Goal: Task Accomplishment & Management: Complete application form

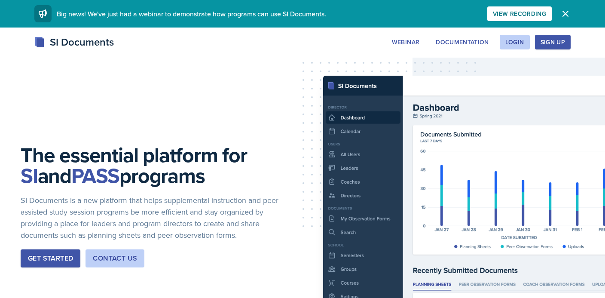
click at [558, 41] on div "Sign Up" at bounding box center [553, 42] width 25 height 7
click at [509, 39] on div "Login" at bounding box center [515, 42] width 19 height 7
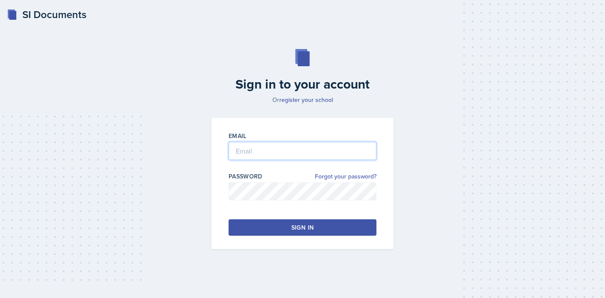
type input "[PERSON_NAME][EMAIL_ADDRESS][PERSON_NAME][DOMAIN_NAME]"
click at [276, 230] on button "Sign in" at bounding box center [303, 227] width 148 height 16
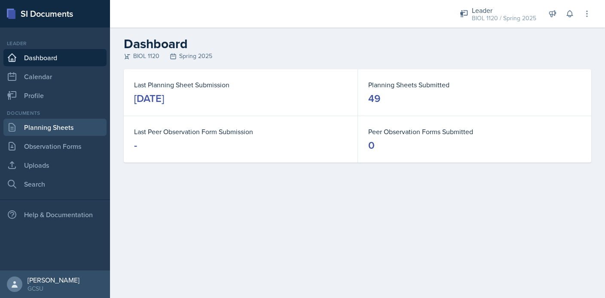
click at [50, 124] on link "Planning Sheets" at bounding box center [54, 127] width 103 height 17
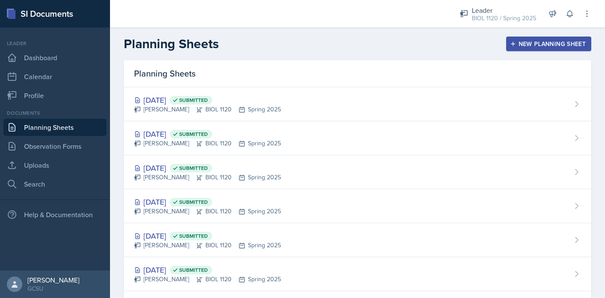
click at [543, 46] on div "New Planning Sheet" at bounding box center [549, 43] width 74 height 7
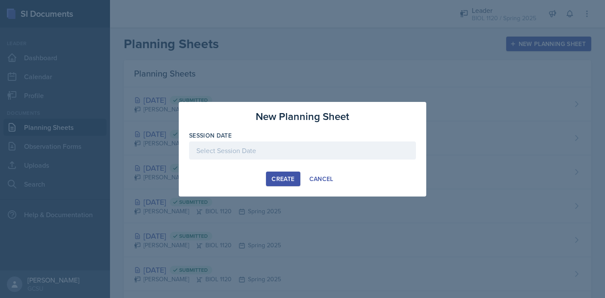
click at [249, 142] on div at bounding box center [302, 150] width 227 height 18
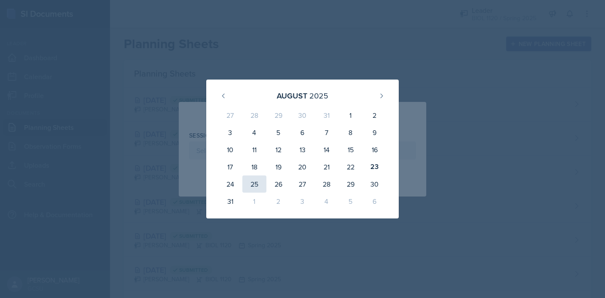
click at [256, 183] on div "25" at bounding box center [254, 183] width 24 height 17
type input "[DATE]"
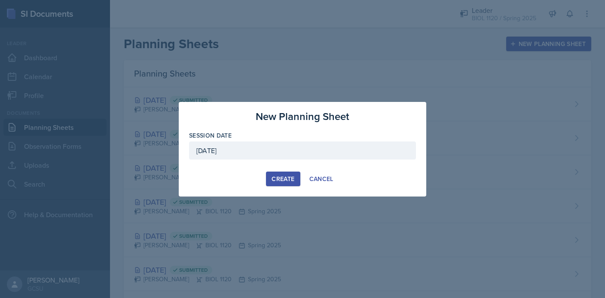
click at [293, 176] on div "Create" at bounding box center [283, 178] width 23 height 7
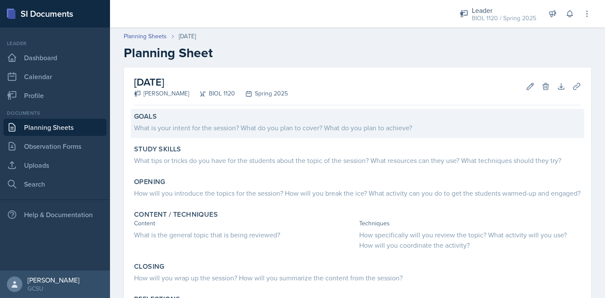
scroll to position [24, 0]
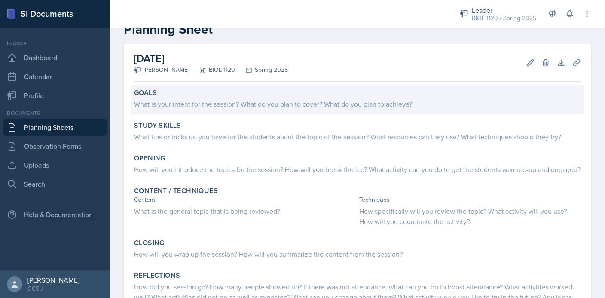
click at [229, 104] on div "What is your intent for the session? What do you plan to cover? What do you pla…" at bounding box center [357, 104] width 447 height 10
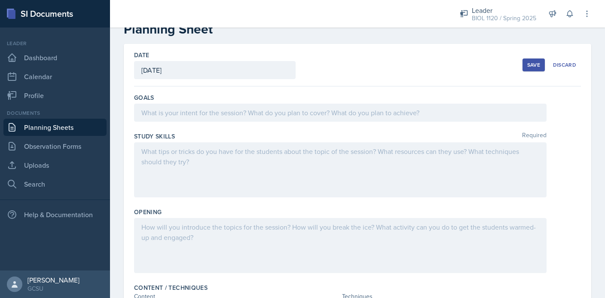
click at [221, 114] on div at bounding box center [340, 113] width 413 height 18
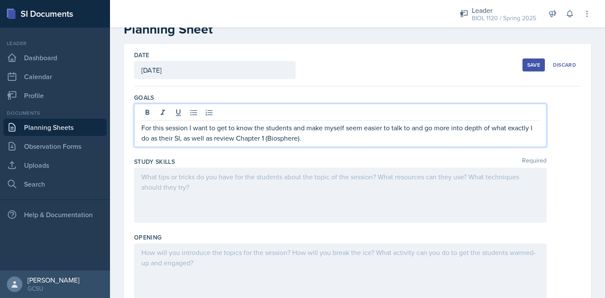
click at [228, 194] on div at bounding box center [340, 195] width 413 height 55
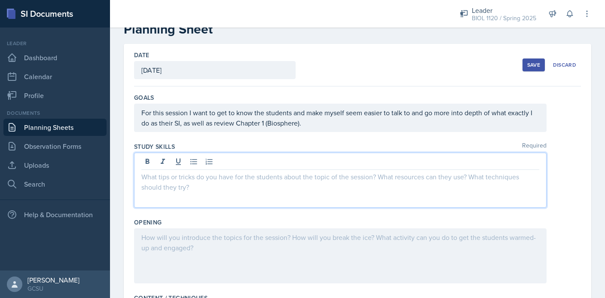
scroll to position [39, 0]
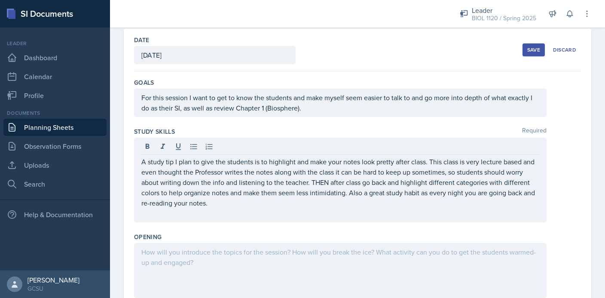
click at [175, 266] on div at bounding box center [340, 270] width 413 height 55
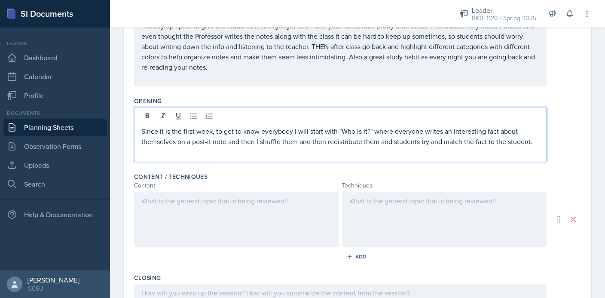
click at [265, 213] on div at bounding box center [236, 219] width 205 height 55
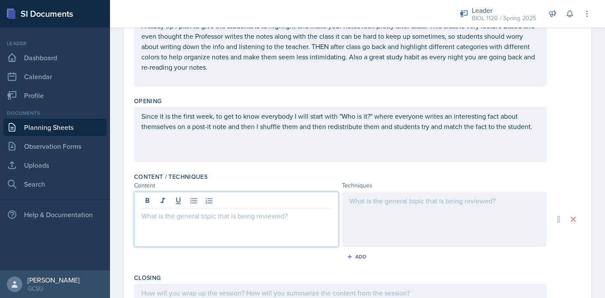
scroll to position [175, 0]
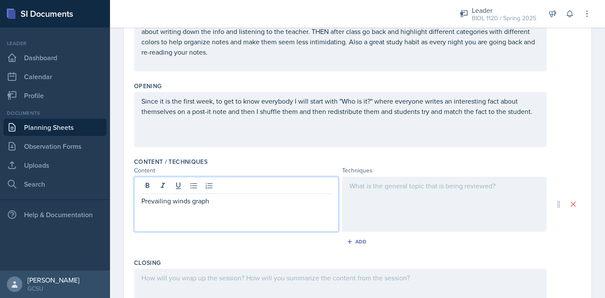
click at [432, 199] on div at bounding box center [444, 204] width 205 height 55
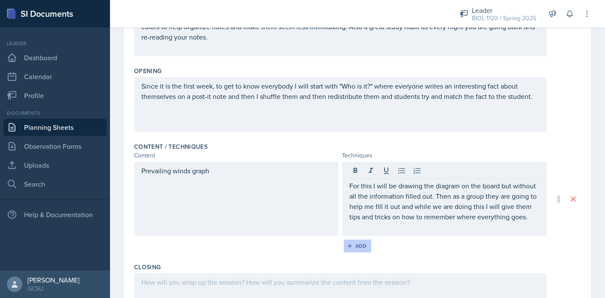
click at [362, 246] on div "Add" at bounding box center [358, 245] width 18 height 7
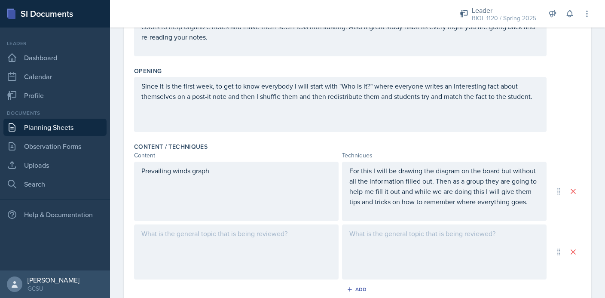
click at [256, 245] on div at bounding box center [236, 251] width 205 height 55
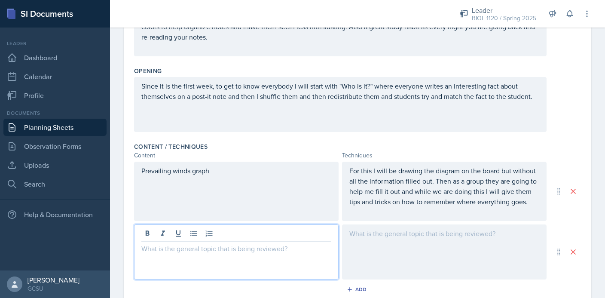
scroll to position [205, 0]
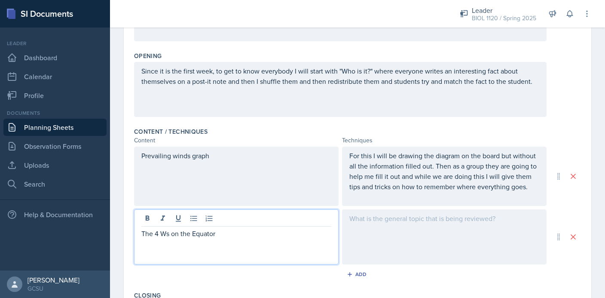
click at [421, 236] on div at bounding box center [444, 236] width 205 height 55
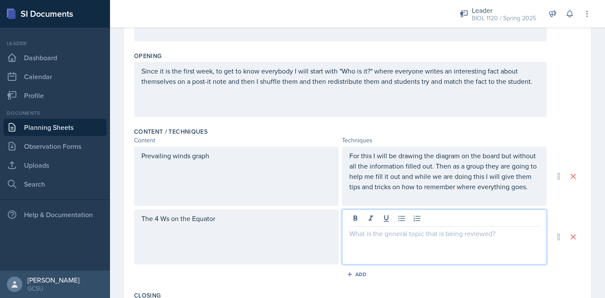
scroll to position [220, 0]
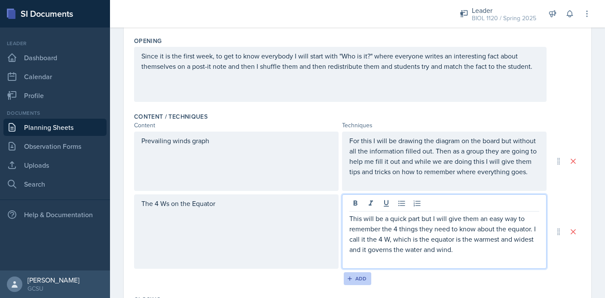
click at [357, 277] on div "Add" at bounding box center [358, 278] width 18 height 7
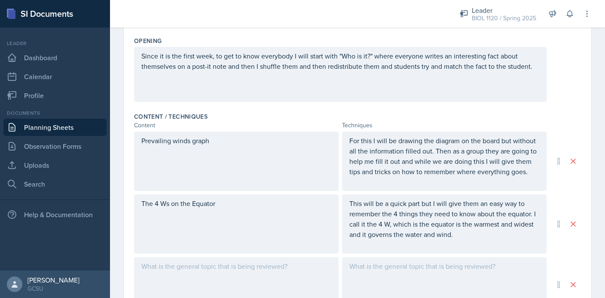
click at [278, 276] on div at bounding box center [236, 284] width 205 height 55
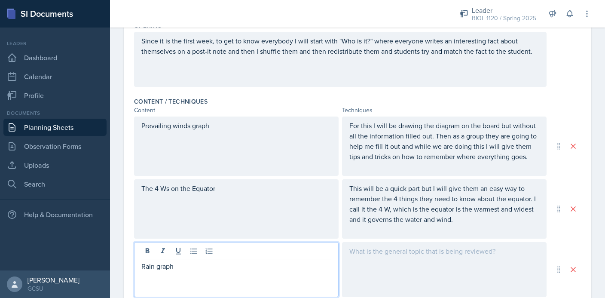
click at [389, 264] on div at bounding box center [444, 269] width 205 height 55
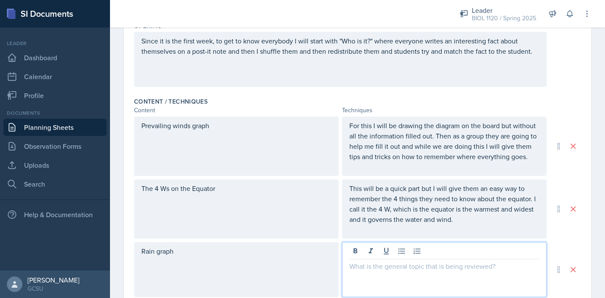
scroll to position [250, 0]
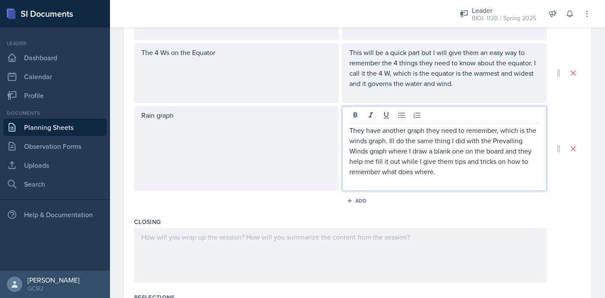
click at [329, 247] on div at bounding box center [340, 255] width 413 height 55
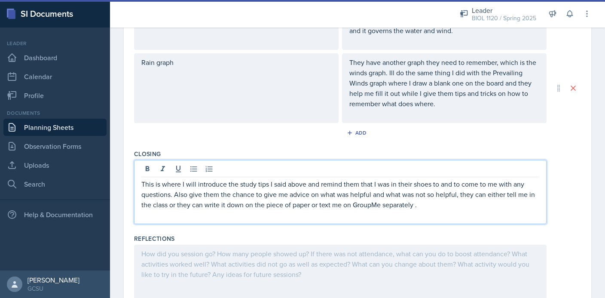
scroll to position [447, 0]
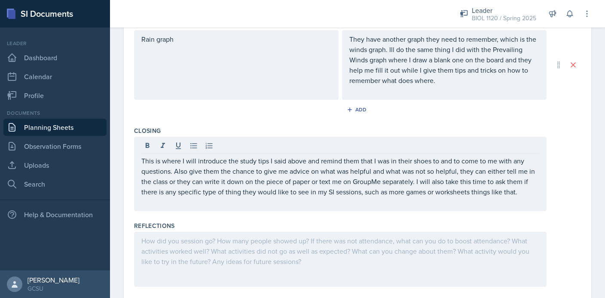
click at [561, 212] on div "Closing This is where I will introduce the study tips I said above and remind t…" at bounding box center [357, 170] width 447 height 95
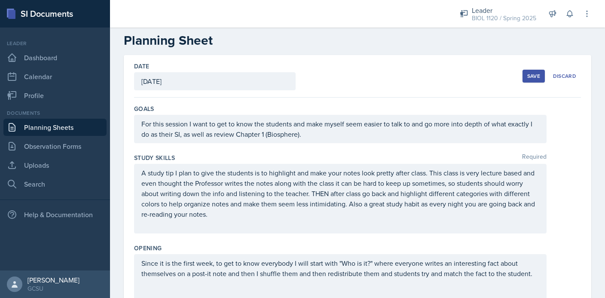
scroll to position [0, 0]
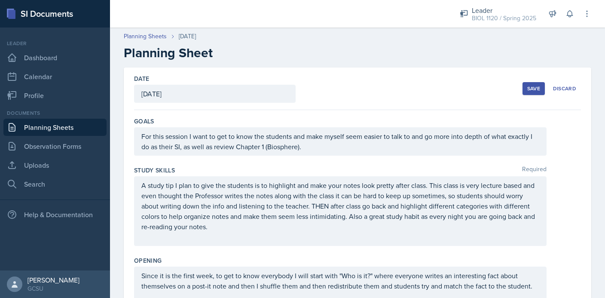
click at [536, 91] on div "Save" at bounding box center [534, 88] width 13 height 7
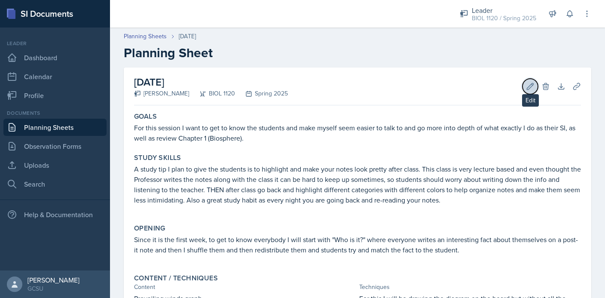
click at [531, 86] on icon at bounding box center [530, 86] width 9 height 9
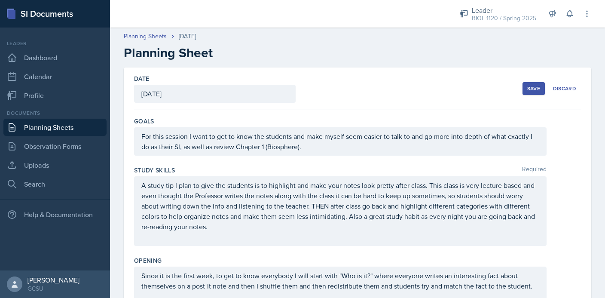
click at [265, 148] on p "For this session I want to get to know the students and make myself seem easier…" at bounding box center [340, 141] width 398 height 21
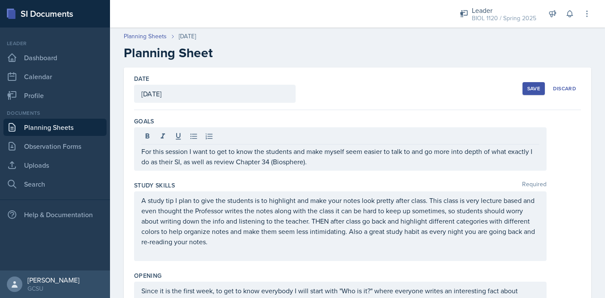
click at [529, 90] on div "Save" at bounding box center [534, 88] width 13 height 7
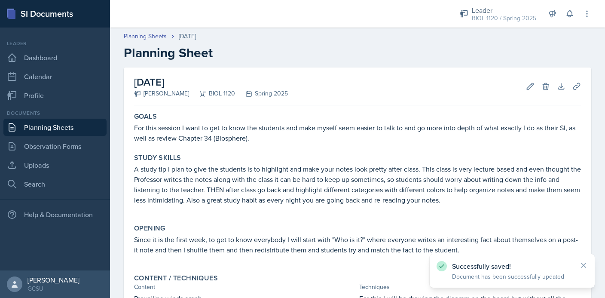
click at [49, 130] on link "Planning Sheets" at bounding box center [54, 127] width 103 height 17
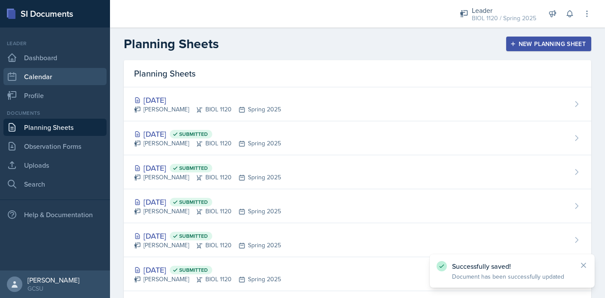
click at [59, 80] on link "Calendar" at bounding box center [54, 76] width 103 height 17
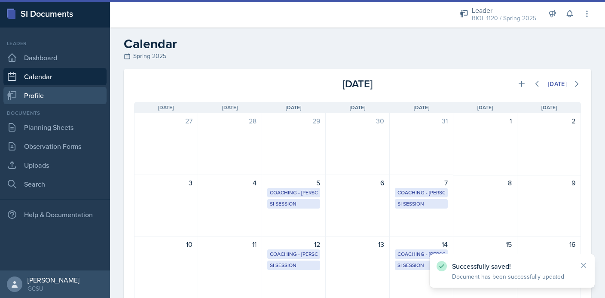
click at [59, 102] on link "Profile" at bounding box center [54, 95] width 103 height 17
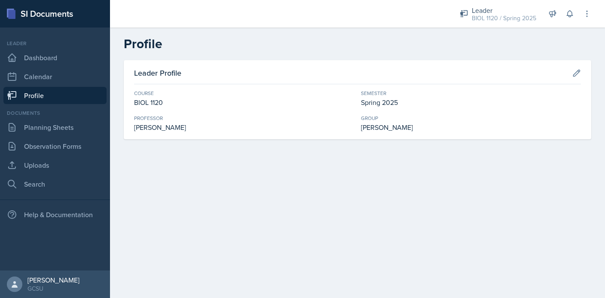
click at [56, 49] on div "Leader Dashboard Calendar Profile" at bounding box center [54, 72] width 103 height 64
click at [54, 54] on link "Dashboard" at bounding box center [54, 57] width 103 height 17
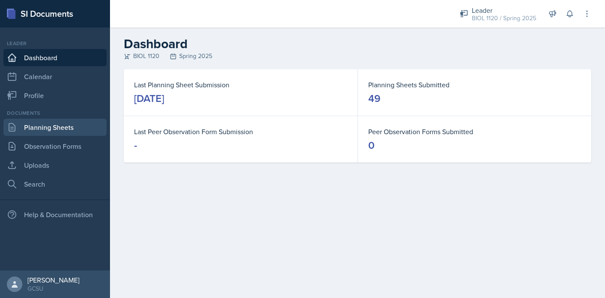
click at [77, 123] on link "Planning Sheets" at bounding box center [54, 127] width 103 height 17
click at [40, 130] on link "Planning Sheets" at bounding box center [54, 127] width 103 height 17
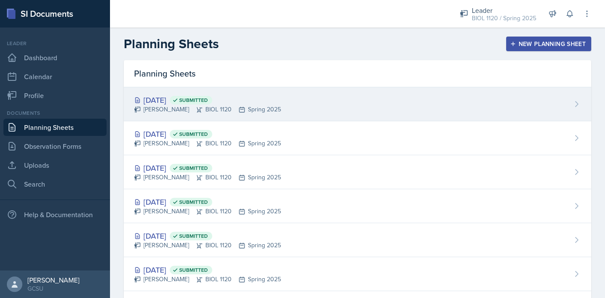
click at [327, 101] on div "[DATE] Submitted [PERSON_NAME] BIOL 1120 Spring 2025" at bounding box center [358, 104] width 468 height 34
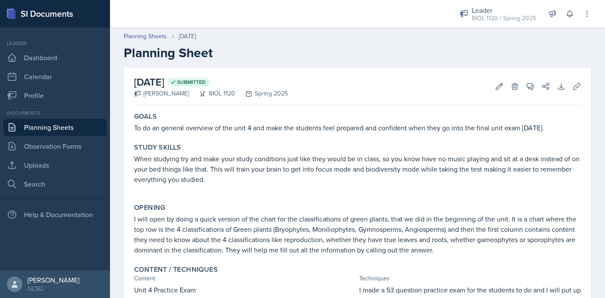
click at [61, 129] on link "Planning Sheets" at bounding box center [54, 127] width 103 height 17
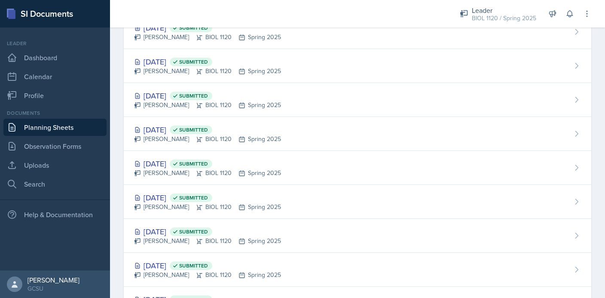
scroll to position [1474, 0]
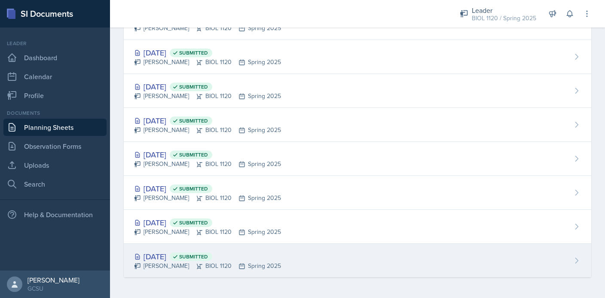
click at [344, 258] on div "[DATE] Submitted [PERSON_NAME] BIOL 1120 Spring 2025" at bounding box center [358, 261] width 468 height 34
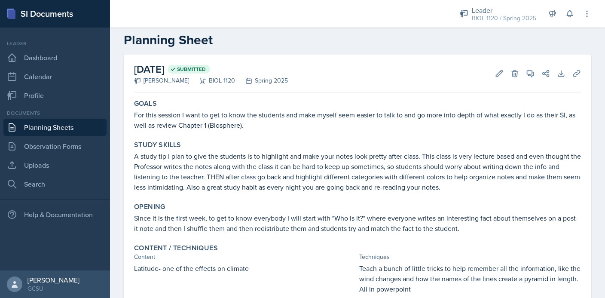
scroll to position [25, 0]
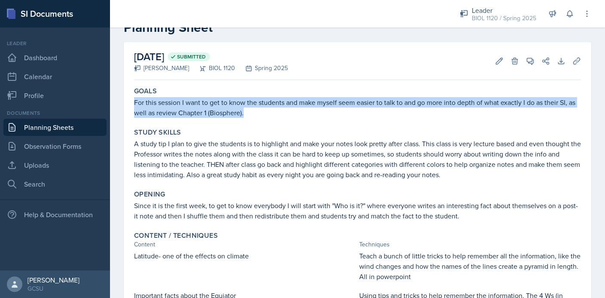
drag, startPoint x: 135, startPoint y: 102, endPoint x: 248, endPoint y: 116, distance: 114.0
click at [248, 116] on p "For this session I want to get to know the students and make myself seem easier…" at bounding box center [357, 107] width 447 height 21
copy p "For this session I want to get to know the students and make myself seem easier…"
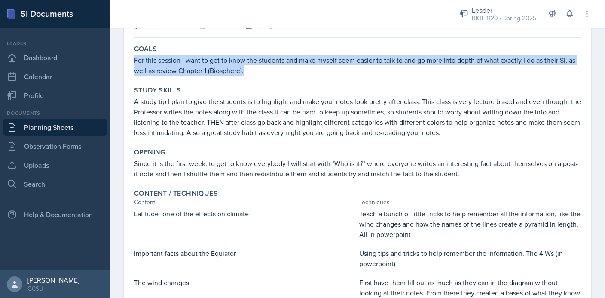
scroll to position [70, 0]
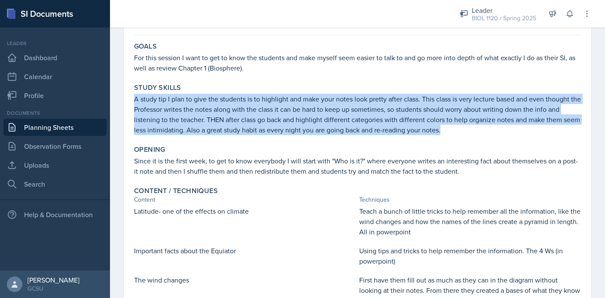
drag, startPoint x: 134, startPoint y: 99, endPoint x: 452, endPoint y: 132, distance: 319.8
click at [452, 132] on p "A study tip I plan to give the students is to highlight and make your notes loo…" at bounding box center [357, 114] width 447 height 41
copy p "A study tip I plan to give the students is to highlight and make your notes loo…"
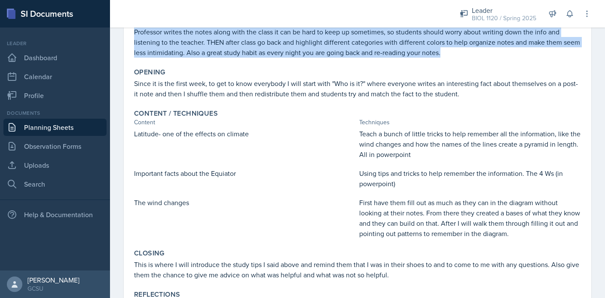
scroll to position [153, 0]
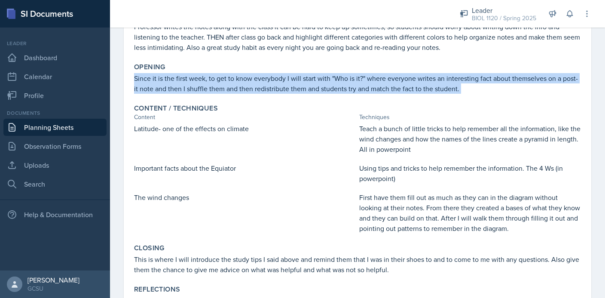
drag, startPoint x: 135, startPoint y: 78, endPoint x: 463, endPoint y: 99, distance: 329.6
click at [463, 99] on div "Goals For this session I want to get to know the students and make myself seem …" at bounding box center [357, 153] width 447 height 394
copy div "Since it is the first week, to get to know everybody I will start with "Who is …"
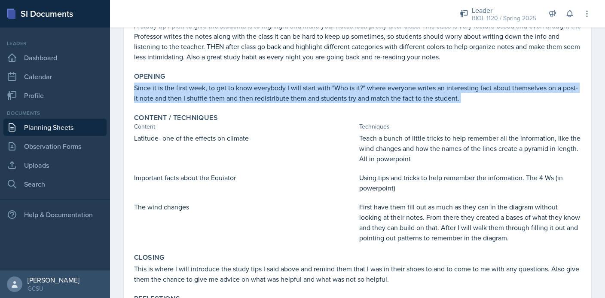
scroll to position [142, 0]
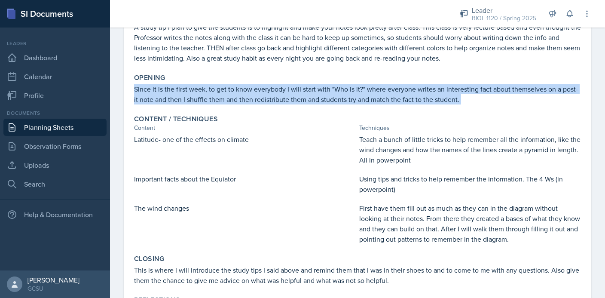
click at [74, 129] on link "Planning Sheets" at bounding box center [54, 127] width 103 height 17
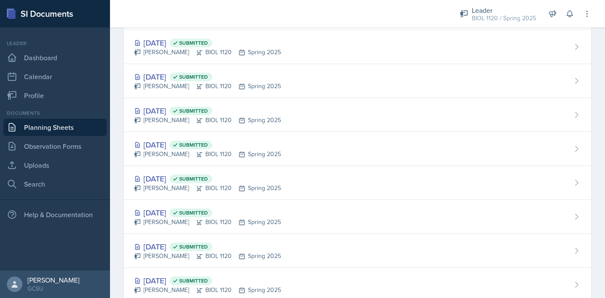
scroll to position [737, 0]
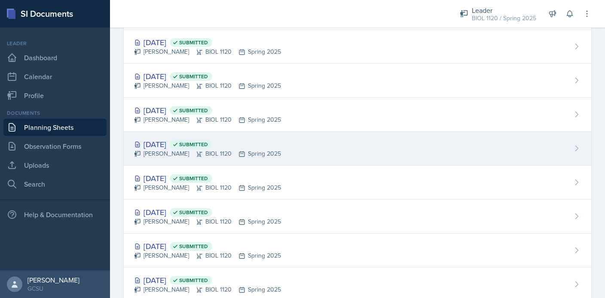
click at [363, 156] on div "[DATE] Submitted [PERSON_NAME] BIOL 1120 Spring 2025" at bounding box center [358, 149] width 468 height 34
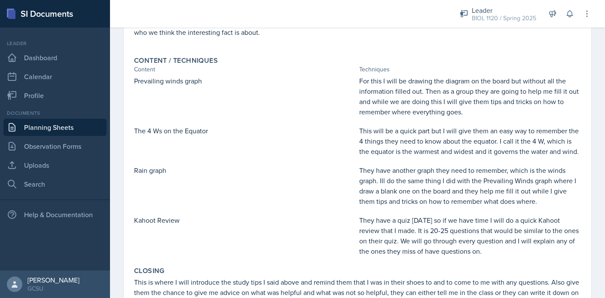
scroll to position [220, 0]
drag, startPoint x: 134, startPoint y: 78, endPoint x: 209, endPoint y: 80, distance: 74.8
click at [208, 80] on p "Prevailing winds graph" at bounding box center [245, 80] width 222 height 10
copy p "Prevailing winds graph"
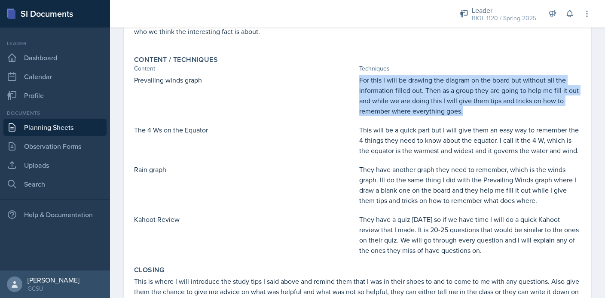
drag, startPoint x: 360, startPoint y: 79, endPoint x: 466, endPoint y: 116, distance: 112.8
click at [466, 116] on div "Prevailing winds graph For this I will be drawing the diagram on the board but …" at bounding box center [357, 165] width 447 height 181
copy p "For this I will be drawing the diagram on the board but without all the informa…"
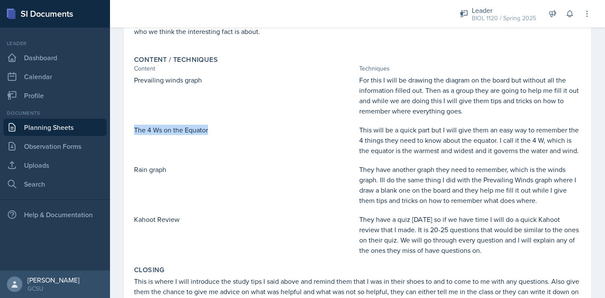
drag, startPoint x: 135, startPoint y: 131, endPoint x: 237, endPoint y: 135, distance: 102.0
click at [237, 135] on div "The 4 Ws on the Equator" at bounding box center [245, 140] width 222 height 31
copy p "The 4 Ws on the Equator"
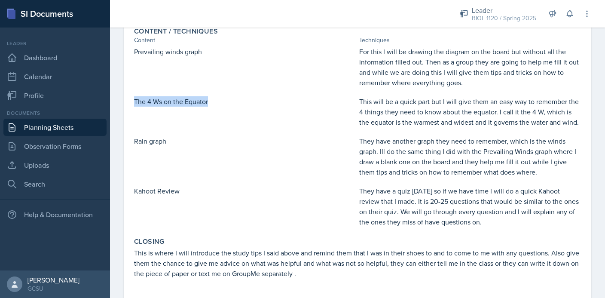
scroll to position [246, 0]
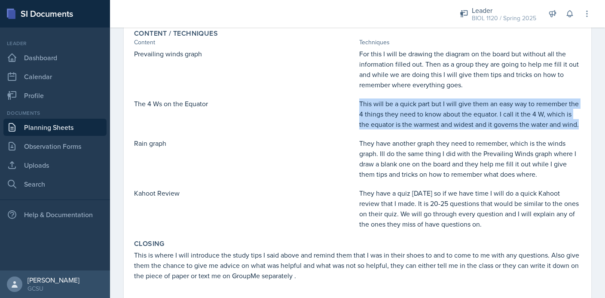
drag, startPoint x: 359, startPoint y: 104, endPoint x: 592, endPoint y: 126, distance: 233.2
click at [592, 126] on div "[DATE] Submitted [PERSON_NAME] BIOL 1120 Spring 2025 Edit Delete View Comments …" at bounding box center [357, 113] width 495 height 585
copy p "This will be a quick part but I will give them an easy way to remember the 4 th…"
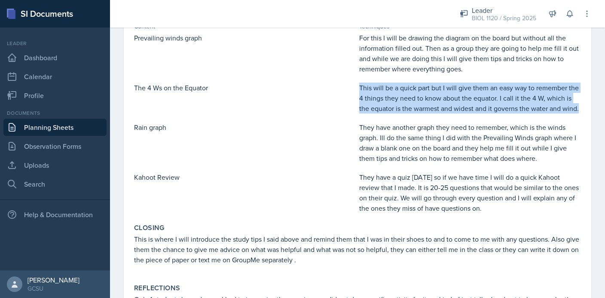
scroll to position [271, 0]
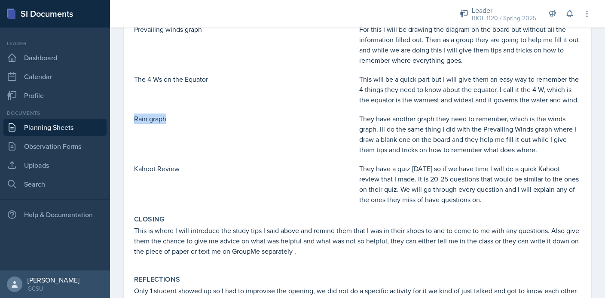
drag, startPoint x: 135, startPoint y: 119, endPoint x: 172, endPoint y: 121, distance: 37.9
click at [172, 121] on p "Rain graph" at bounding box center [245, 118] width 222 height 10
copy p "Rain graph"
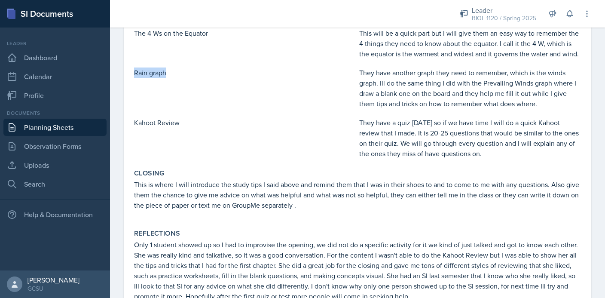
scroll to position [322, 0]
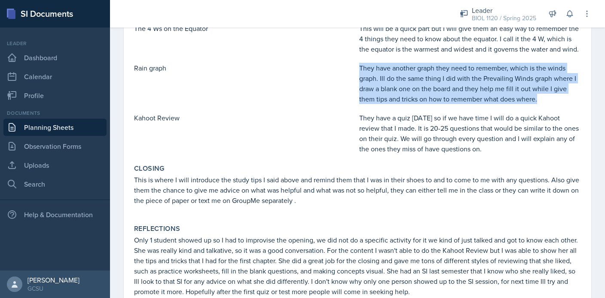
drag, startPoint x: 360, startPoint y: 67, endPoint x: 554, endPoint y: 98, distance: 196.4
click at [554, 98] on p "They have another graph they need to remember, which is the winds graph. Ill do…" at bounding box center [470, 83] width 222 height 41
copy p "They have another graph they need to remember, which is the winds graph. Ill do…"
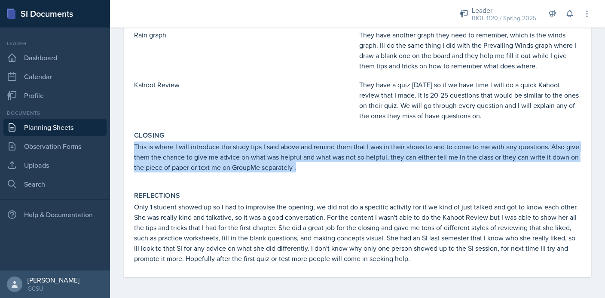
drag, startPoint x: 134, startPoint y: 146, endPoint x: 310, endPoint y: 172, distance: 178.1
click at [310, 172] on div "Closing This is where I will introduce the study tips I said above and remind t…" at bounding box center [358, 156] width 454 height 57
copy p "This is where I will introduce the study tips I said above and remind them that…"
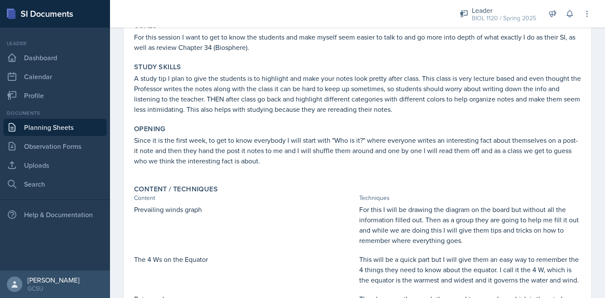
scroll to position [0, 0]
